Goal: Task Accomplishment & Management: Manage account settings

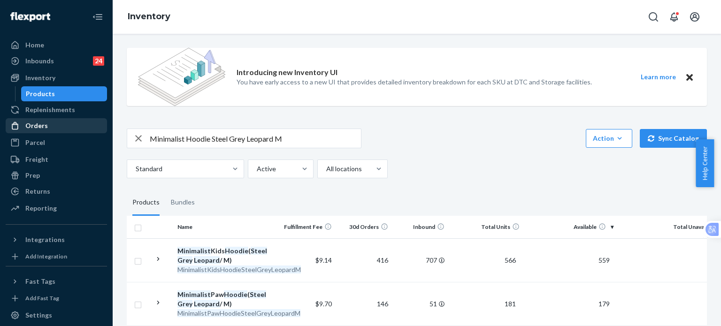
click at [44, 121] on div "Orders" at bounding box center [36, 125] width 23 height 9
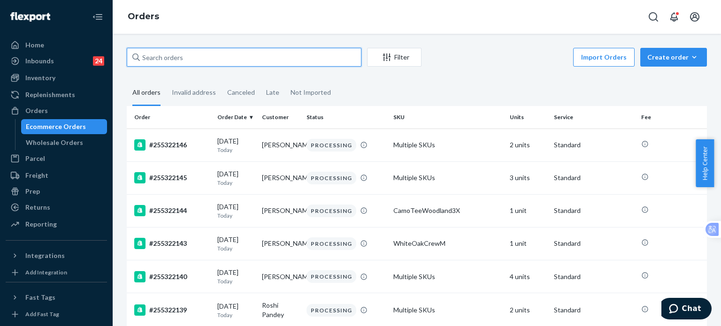
click at [237, 58] on input "text" at bounding box center [244, 57] width 235 height 19
paste input "255066600"
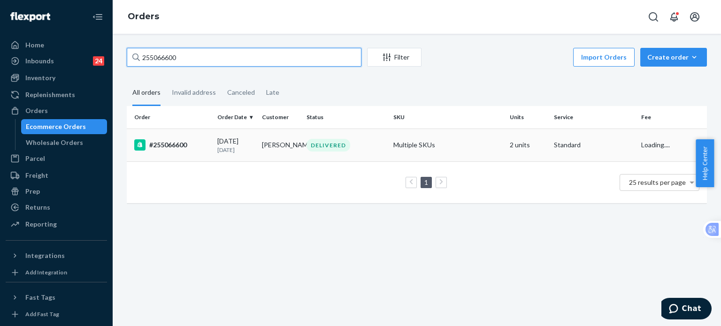
type input "255066600"
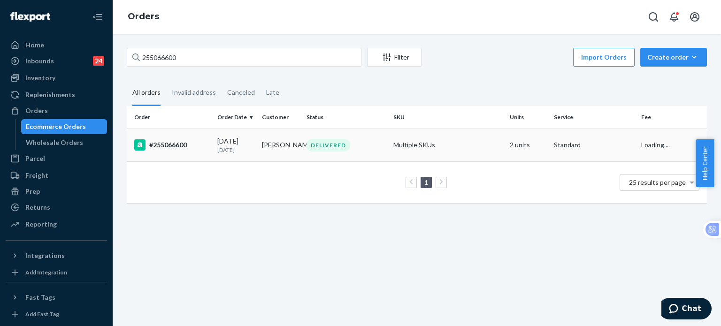
click at [162, 145] on div "#255066600" at bounding box center [172, 144] width 76 height 11
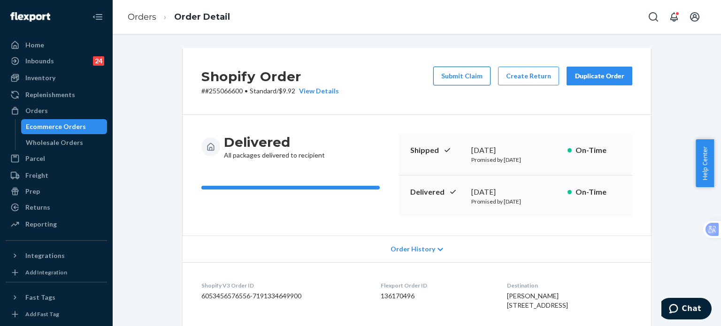
click at [466, 75] on button "Submit Claim" at bounding box center [461, 76] width 57 height 19
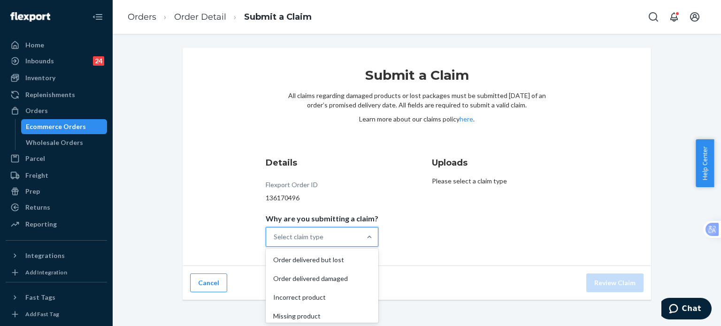
click at [342, 239] on div "Select claim type" at bounding box center [313, 237] width 95 height 19
click at [275, 239] on input "Why are you submitting a claim? option Order delivered but lost focused, 1 of 4…" at bounding box center [274, 236] width 1 height 9
click at [313, 297] on div "Incorrect product" at bounding box center [322, 297] width 109 height 19
click at [275, 242] on input "Why are you submitting a claim? option Incorrect product focused, 0 of 4. 4 res…" at bounding box center [274, 236] width 1 height 9
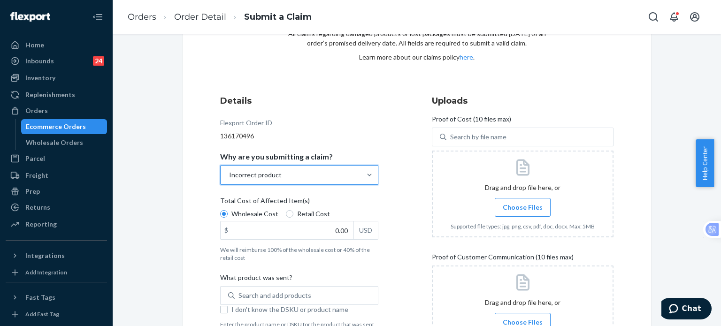
scroll to position [62, 0]
click at [515, 208] on span "Choose Files" at bounding box center [523, 206] width 40 height 9
click at [523, 208] on input "Choose Files" at bounding box center [523, 207] width 0 height 10
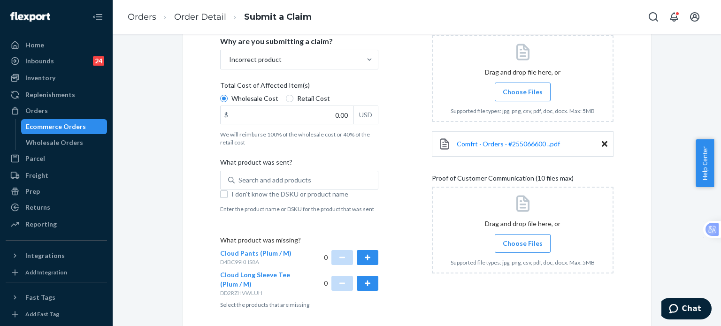
scroll to position [213, 0]
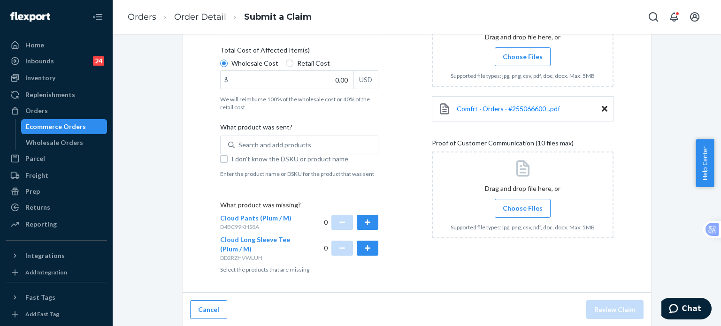
click at [510, 211] on span "Choose Files" at bounding box center [523, 208] width 40 height 9
click at [523, 211] on input "Choose Files" at bounding box center [523, 208] width 0 height 10
click at [372, 223] on button "button" at bounding box center [368, 222] width 22 height 15
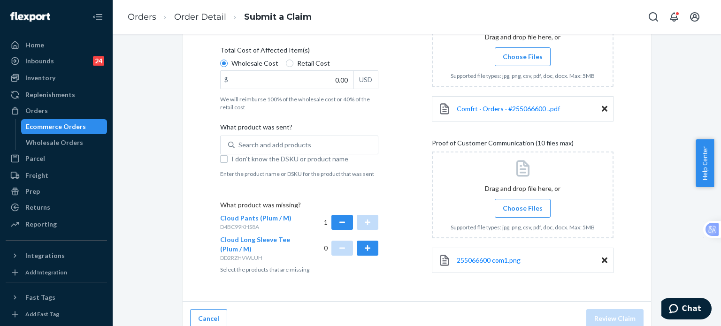
click at [523, 207] on input "Choose Files" at bounding box center [523, 208] width 0 height 10
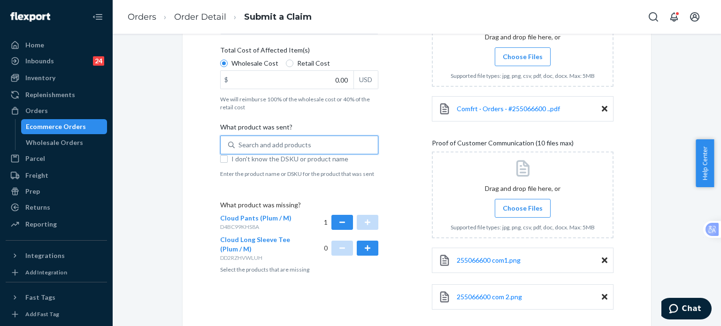
click at [276, 146] on div "Search and add products" at bounding box center [275, 144] width 73 height 9
click at [239, 146] on input "0 results available. Use Up and Down to choose options, press Enter to select t…" at bounding box center [239, 144] width 1 height 9
paste input "Minimalist Sweatpants – Hot Pink – 3XL"
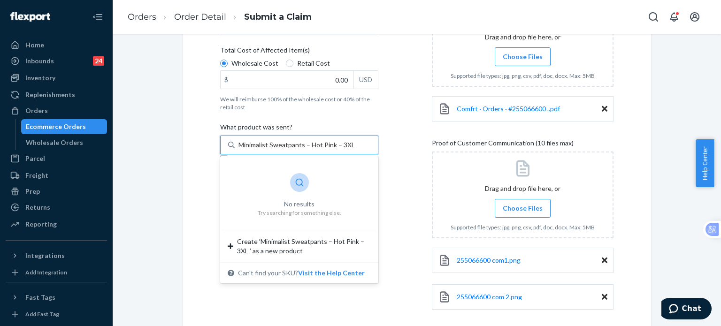
click at [305, 144] on input "Minimalist Sweatpants – Hot Pink – 3XL" at bounding box center [297, 144] width 116 height 9
click at [333, 144] on input "Minimalist Sweatpants Hot Pink – 3XL" at bounding box center [295, 144] width 113 height 9
type input "Minimalist Sweatpants Hot Pink 3XL"
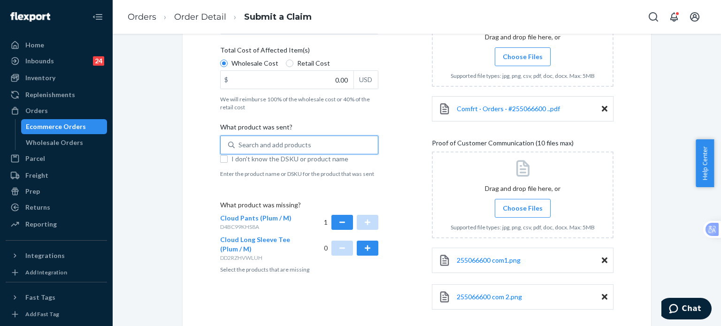
click at [346, 144] on div "Search and add products" at bounding box center [306, 145] width 143 height 17
click at [239, 144] on input "0 results available. Select is focused ,type to refine list, press Down to open…" at bounding box center [239, 144] width 1 height 9
click at [323, 142] on div "Search and add products" at bounding box center [306, 145] width 143 height 17
click at [239, 142] on input "0 results available. Use Up and Down to choose options, press Enter to select t…" at bounding box center [239, 144] width 1 height 9
paste input "Minimalist Sweatpants – Hot Pink – 3XL"
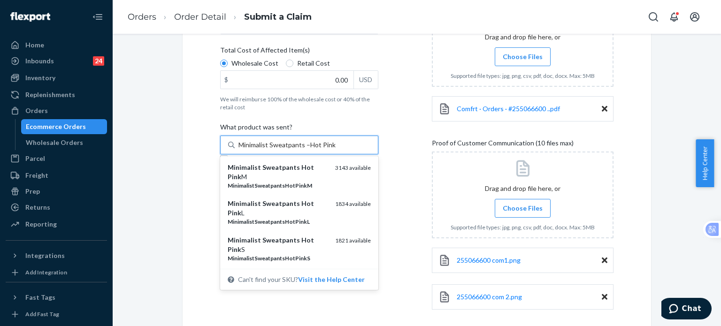
type input "Minimalist Sweatpants Hot Pink"
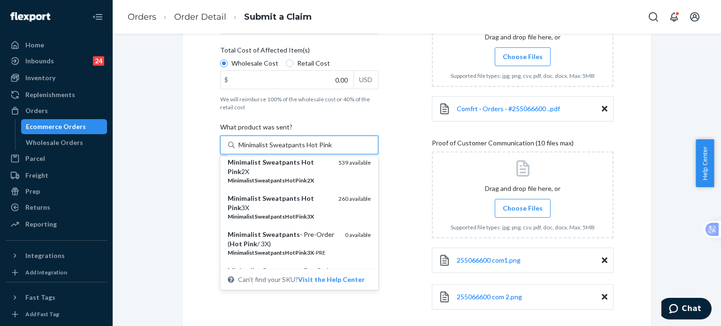
scroll to position [188, 0]
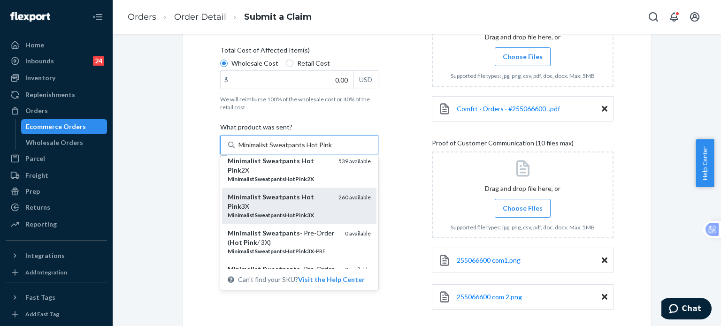
click at [301, 200] on em "Hot" at bounding box center [307, 197] width 13 height 8
click at [295, 150] on input "Minimalist Sweatpants Hot Pink" at bounding box center [286, 144] width 94 height 9
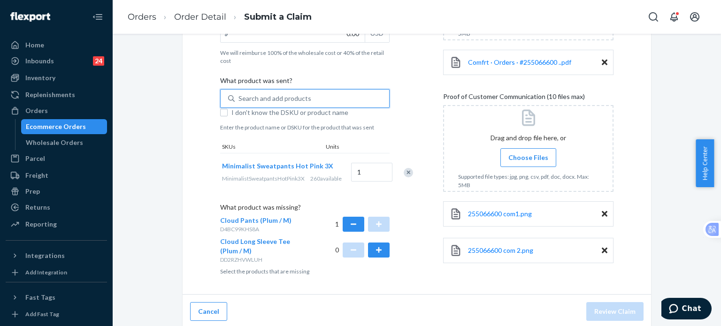
scroll to position [277, 0]
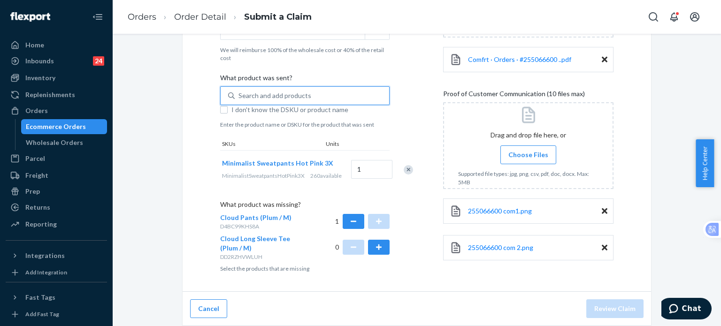
click at [528, 150] on input "Choose Files" at bounding box center [528, 155] width 0 height 10
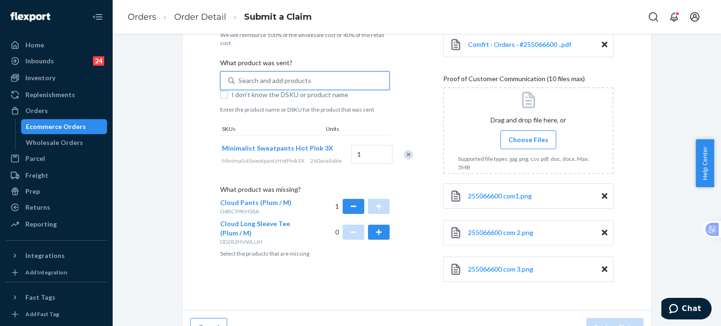
click at [306, 79] on div "Search and add products" at bounding box center [312, 80] width 154 height 17
click at [239, 79] on input "0 results available. Use Up and Down to choose options, press Enter to select t…" at bounding box center [239, 80] width 1 height 9
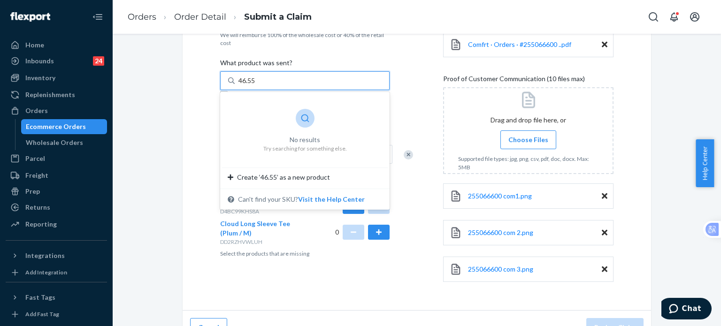
type input "46.55"
click at [403, 88] on div "Details Flexport Order ID 136170496 Why are you submitting a claim? Incorrect p…" at bounding box center [316, 85] width 193 height 423
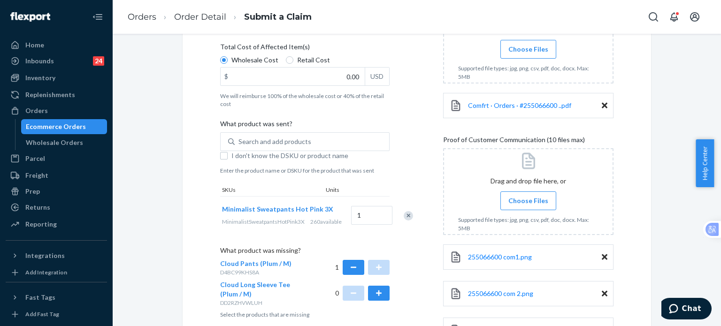
scroll to position [214, 0]
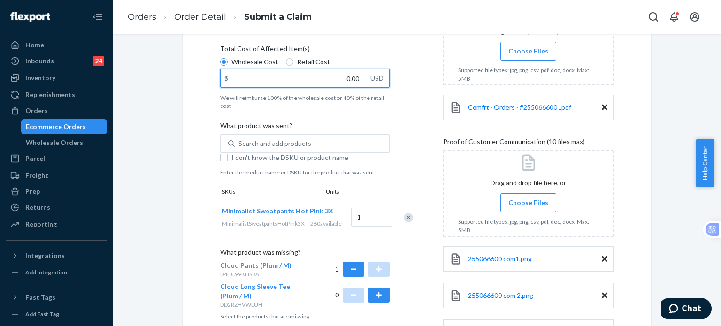
click at [306, 80] on input "0.00" at bounding box center [293, 78] width 144 height 18
type input "46.55"
click at [401, 148] on div "Details Flexport Order ID 136170496 Why are you submitting a claim? Incorrect p…" at bounding box center [316, 148] width 193 height 423
click at [517, 203] on span "Choose Files" at bounding box center [529, 202] width 40 height 9
click at [528, 203] on input "Choose Files" at bounding box center [528, 203] width 0 height 10
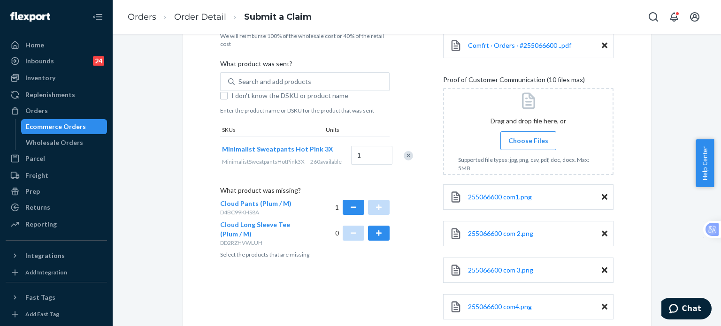
scroll to position [277, 0]
click at [517, 143] on span "Choose Files" at bounding box center [529, 139] width 40 height 9
click at [528, 143] on input "Choose Files" at bounding box center [528, 140] width 0 height 10
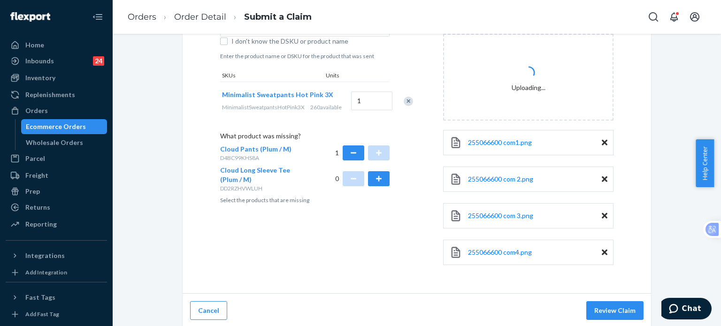
scroll to position [331, 0]
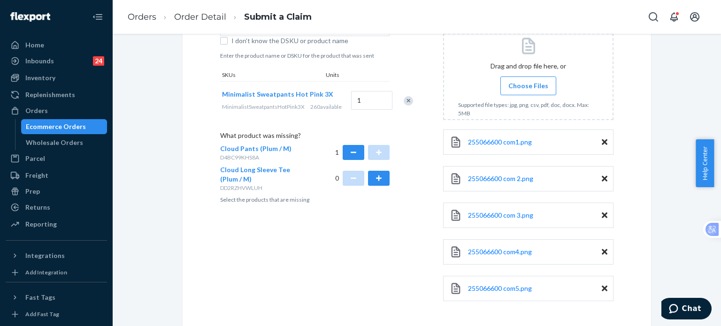
click at [517, 87] on span "Choose Files" at bounding box center [529, 85] width 40 height 9
click at [528, 87] on input "Choose Files" at bounding box center [528, 86] width 0 height 10
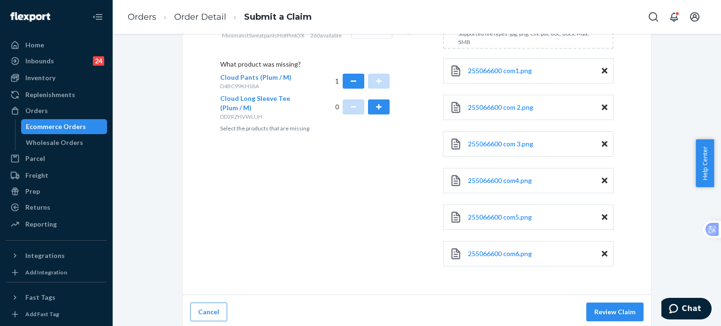
scroll to position [404, 0]
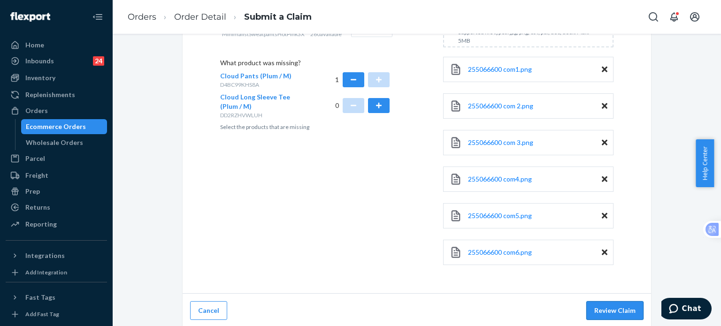
click at [607, 312] on button "Review Claim" at bounding box center [614, 310] width 57 height 19
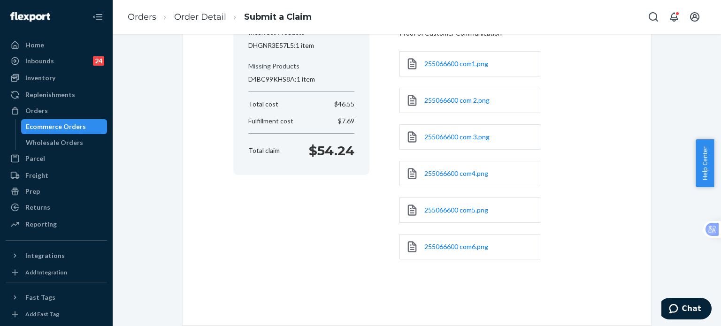
scroll to position [208, 0]
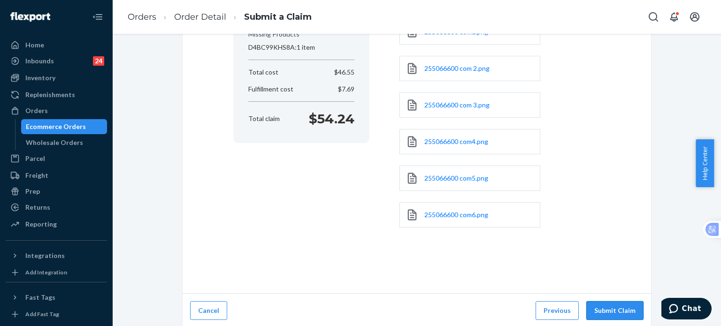
click at [612, 310] on button "Submit Claim" at bounding box center [614, 310] width 57 height 19
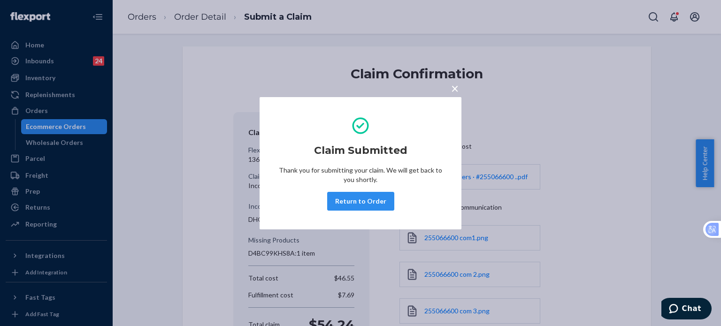
scroll to position [0, 0]
click at [368, 199] on button "Return to Order" at bounding box center [360, 201] width 67 height 19
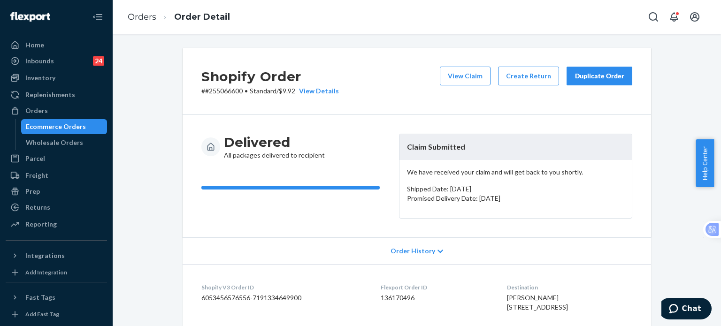
click at [518, 77] on button "Create Return" at bounding box center [528, 76] width 61 height 19
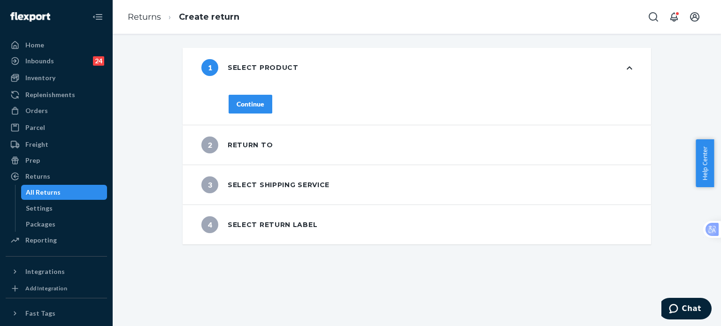
click at [254, 104] on div "Continue" at bounding box center [251, 104] width 28 height 9
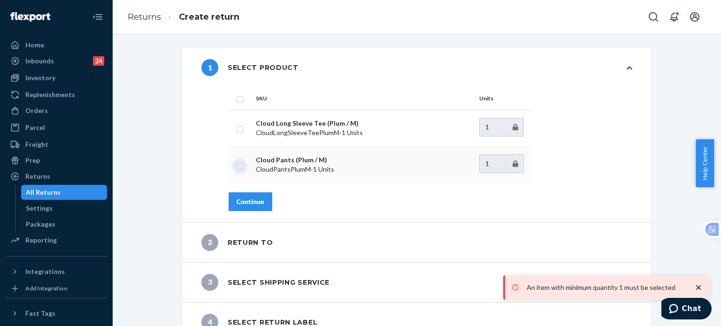
click at [237, 165] on input "checkbox" at bounding box center [240, 165] width 8 height 10
checkbox input "true"
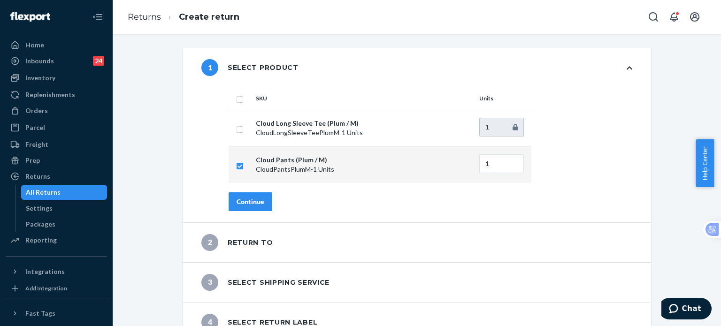
click at [258, 203] on div "Continue" at bounding box center [251, 201] width 28 height 9
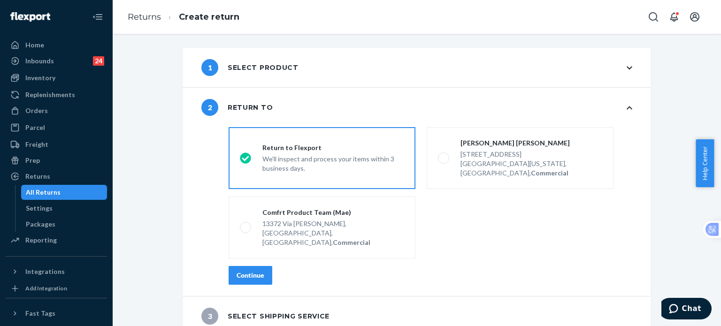
click at [246, 271] on div "Continue" at bounding box center [251, 275] width 28 height 9
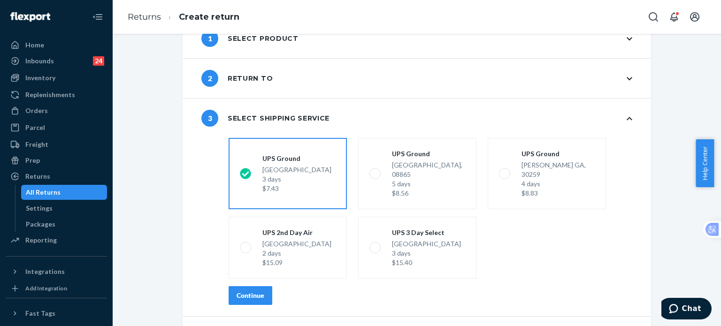
scroll to position [49, 0]
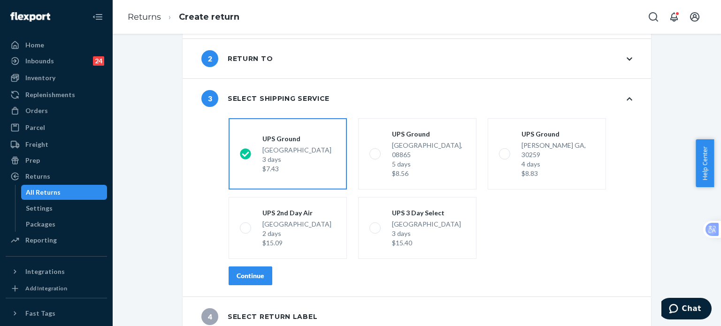
click at [257, 271] on div "Continue" at bounding box center [251, 275] width 28 height 9
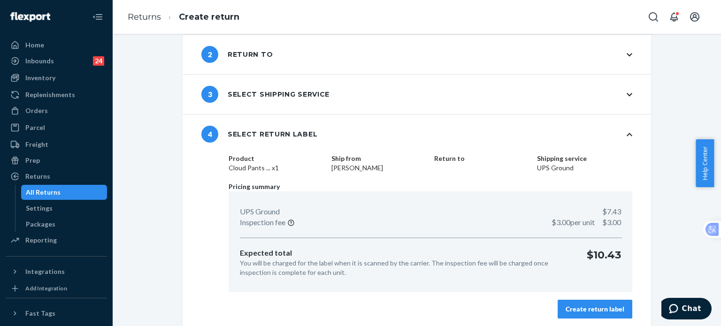
scroll to position [56, 0]
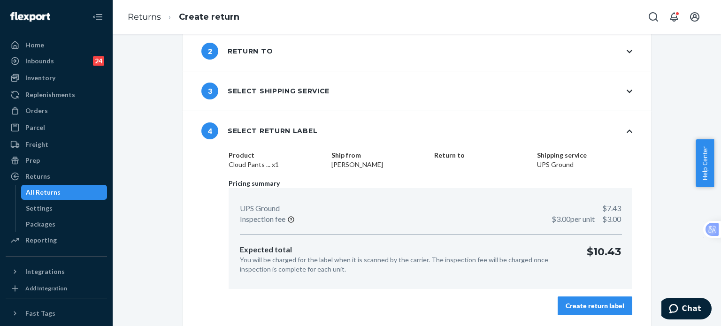
click at [616, 302] on div "Create return label" at bounding box center [595, 305] width 59 height 9
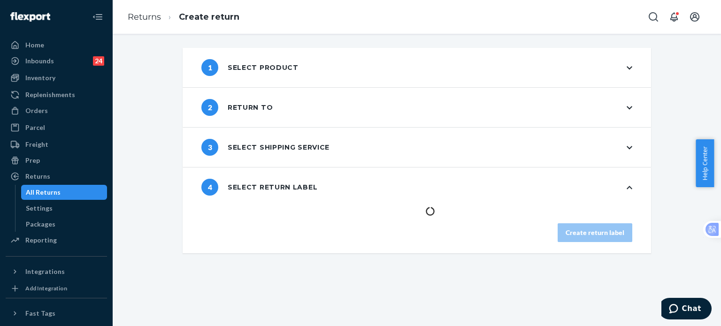
scroll to position [0, 0]
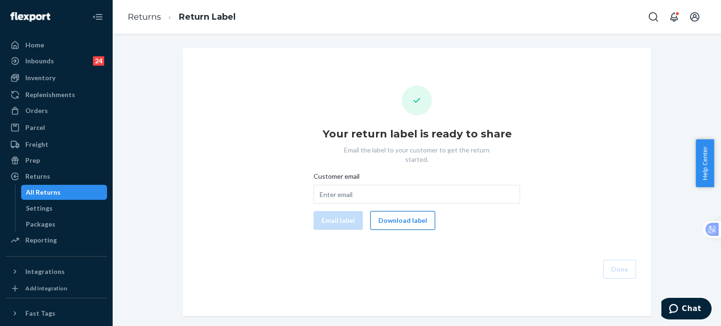
click at [407, 211] on button "Download label" at bounding box center [402, 220] width 65 height 19
click at [556, 132] on div "Your return label is ready to share Email the label to your customer to get the…" at bounding box center [417, 181] width 454 height 193
click at [396, 212] on button "Download label" at bounding box center [402, 220] width 65 height 19
